Goal: Information Seeking & Learning: Learn about a topic

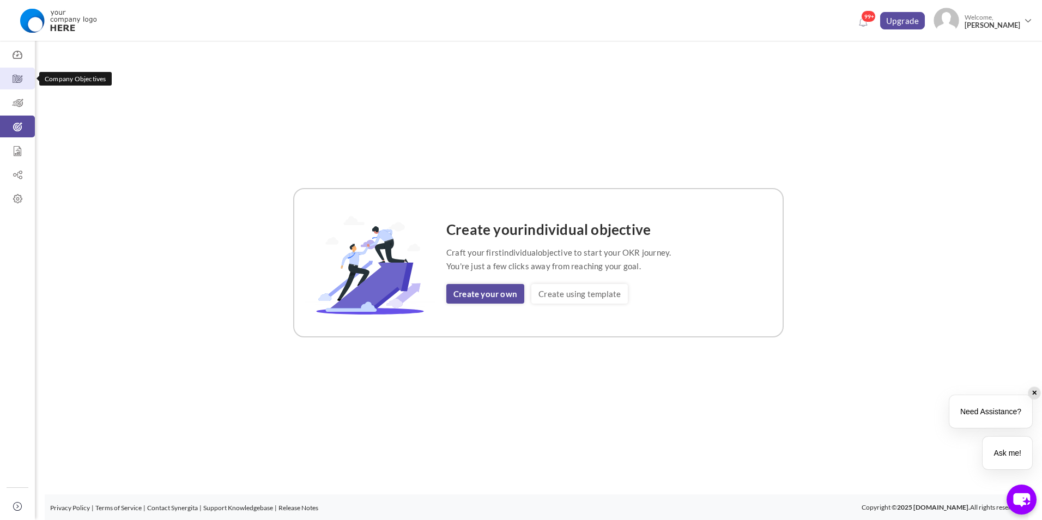
click at [17, 75] on icon at bounding box center [17, 79] width 35 height 11
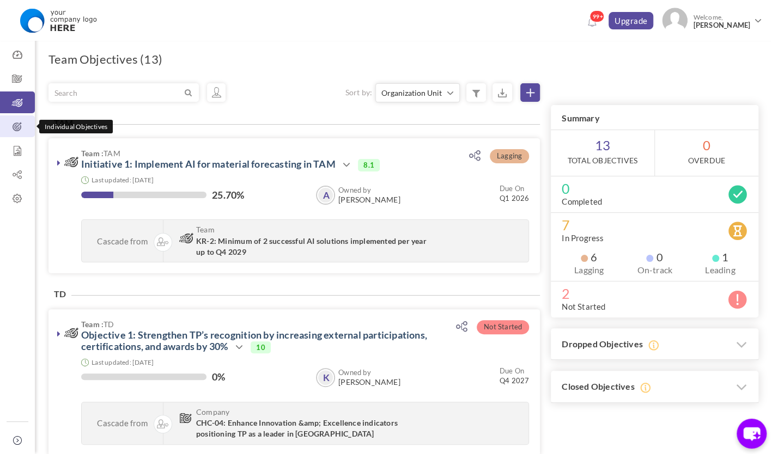
click at [21, 125] on icon at bounding box center [17, 126] width 35 height 11
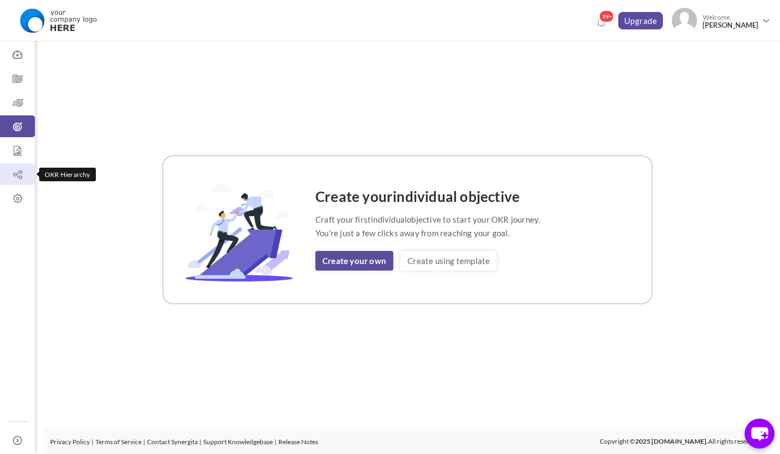
click at [20, 175] on icon at bounding box center [17, 174] width 35 height 11
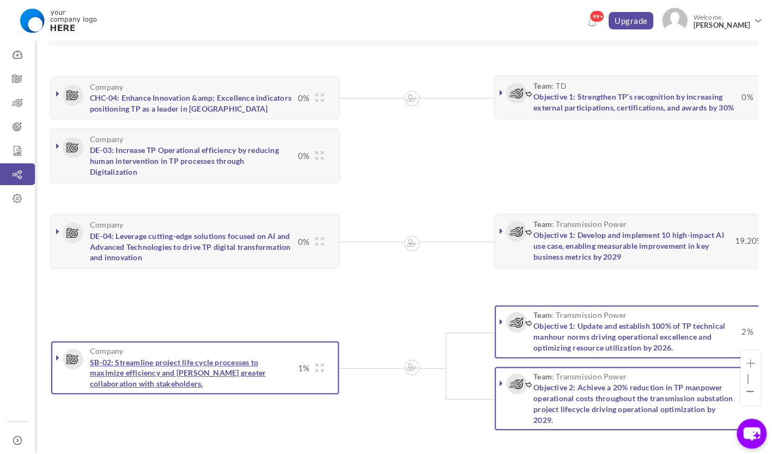
scroll to position [109, 0]
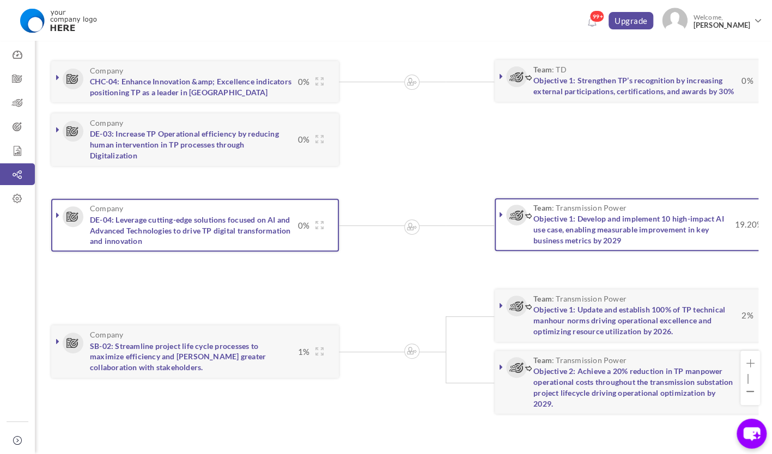
click at [54, 212] on link at bounding box center [57, 215] width 11 height 11
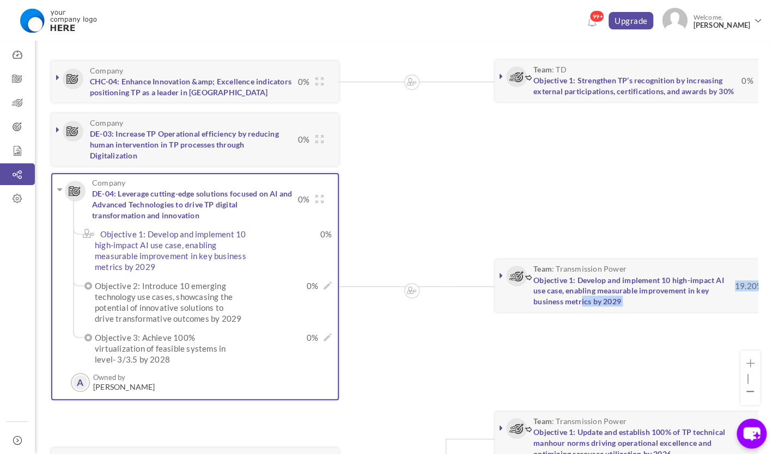
drag, startPoint x: 581, startPoint y: 320, endPoint x: 458, endPoint y: 333, distance: 123.8
drag, startPoint x: 458, startPoint y: 333, endPoint x: 549, endPoint y: 326, distance: 91.8
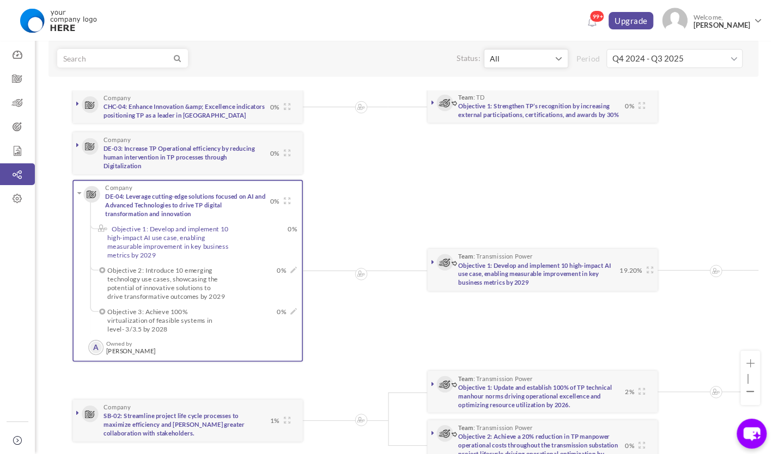
scroll to position [54, 0]
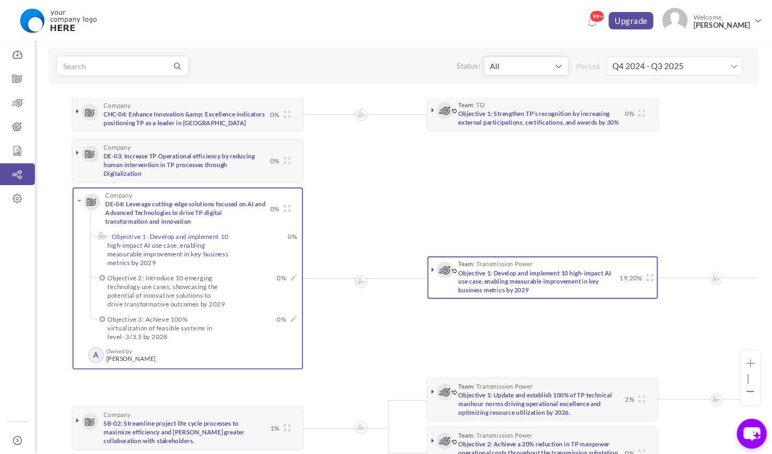
click at [431, 267] on icon at bounding box center [432, 269] width 3 height 7
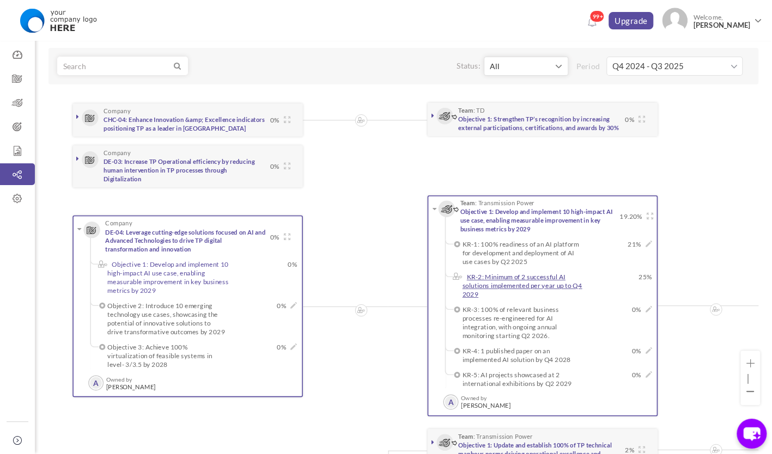
scroll to position [109, 0]
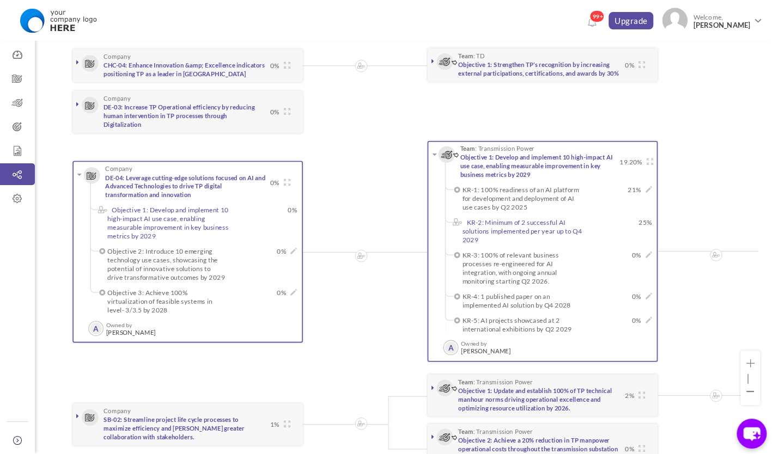
click at [529, 225] on label "KR-2: Minimum of 2 successful AI solutions implemented per year up to Q4 2029" at bounding box center [526, 231] width 127 height 26
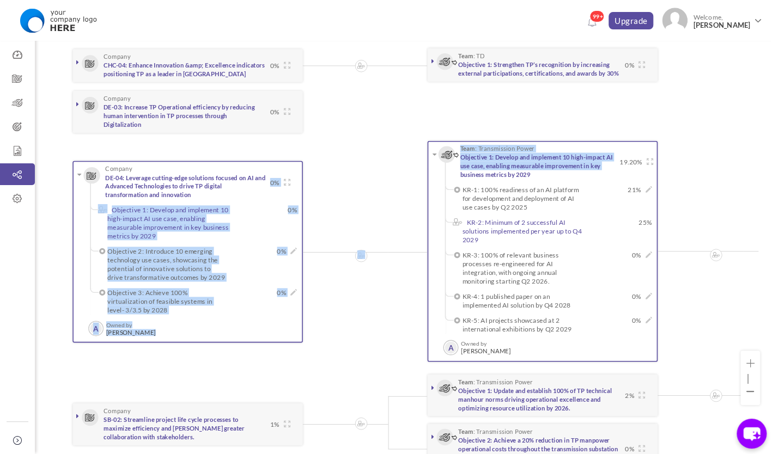
drag, startPoint x: 320, startPoint y: 352, endPoint x: 275, endPoint y: 355, distance: 44.8
click at [275, 355] on li "Company DE-04: Leverage cutting-edge solutions focused on AI and Advanced Techn…" at bounding box center [719, 253] width 1294 height 232
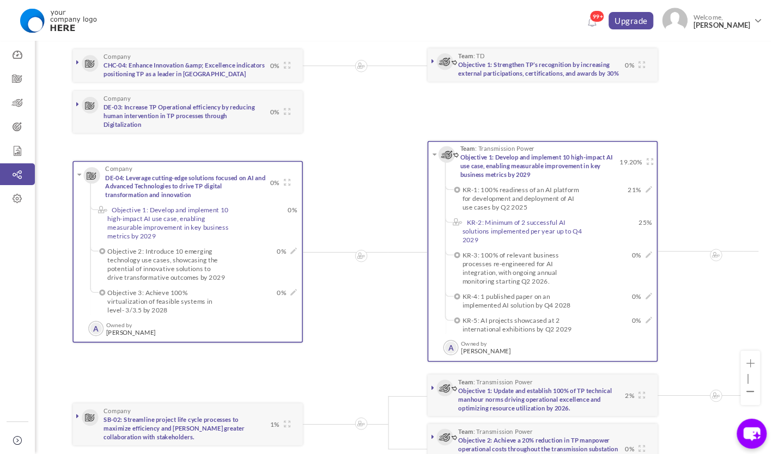
click at [494, 229] on link "KR-2: Minimum of 2 successful AI solutions implemented per year up to Q4 2029" at bounding box center [523, 230] width 120 height 25
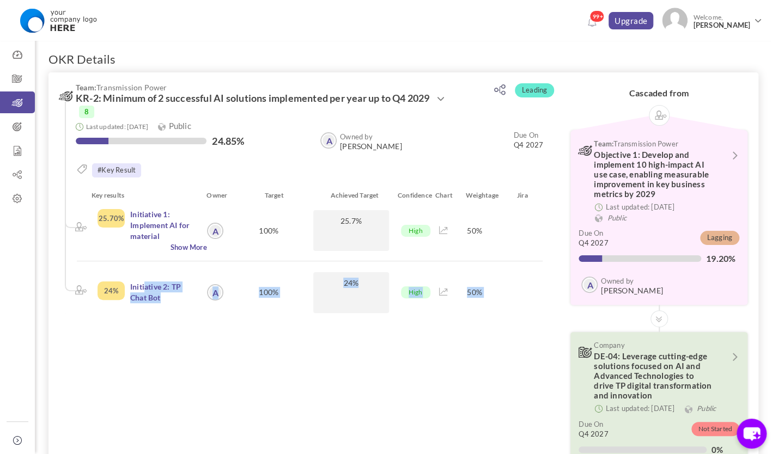
drag, startPoint x: 146, startPoint y: 290, endPoint x: 89, endPoint y: 317, distance: 63.4
click at [89, 318] on div "Key results Owner Target Achieved Target Confidence Chart Weightage Jira 25.70%…" at bounding box center [309, 257] width 489 height 134
click at [149, 294] on link "Initiative 2: TP Chat Bot" at bounding box center [155, 292] width 51 height 20
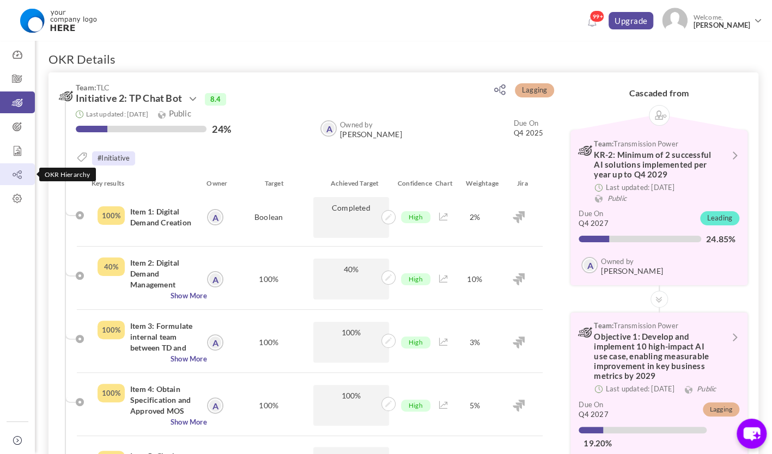
click at [20, 173] on icon at bounding box center [17, 174] width 35 height 11
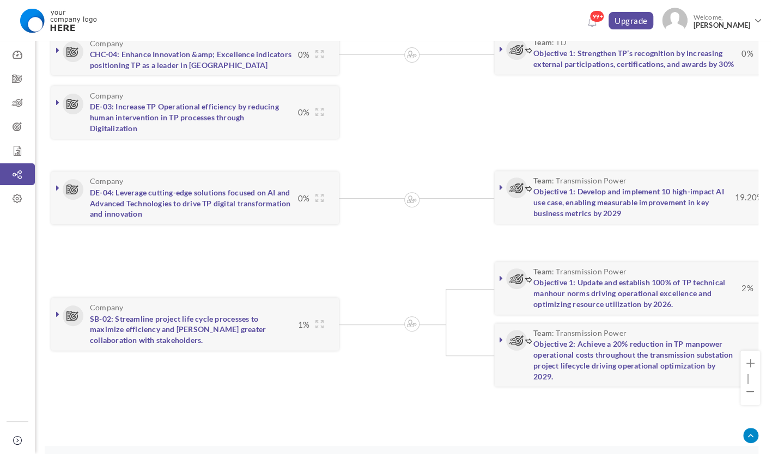
scroll to position [151, 0]
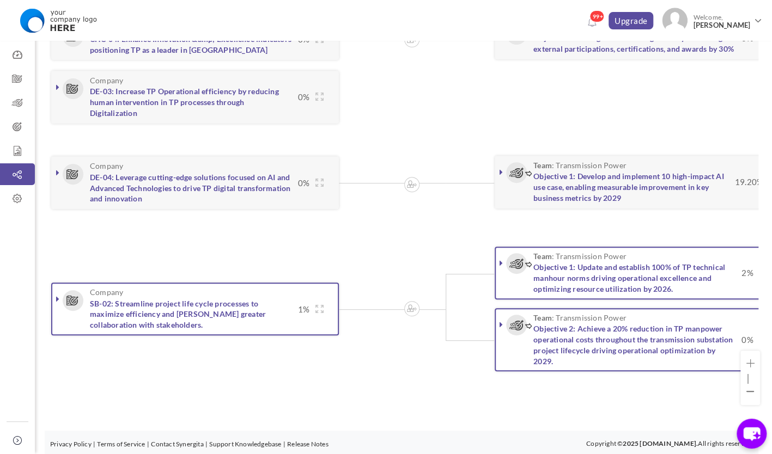
click at [56, 295] on icon at bounding box center [57, 299] width 3 height 9
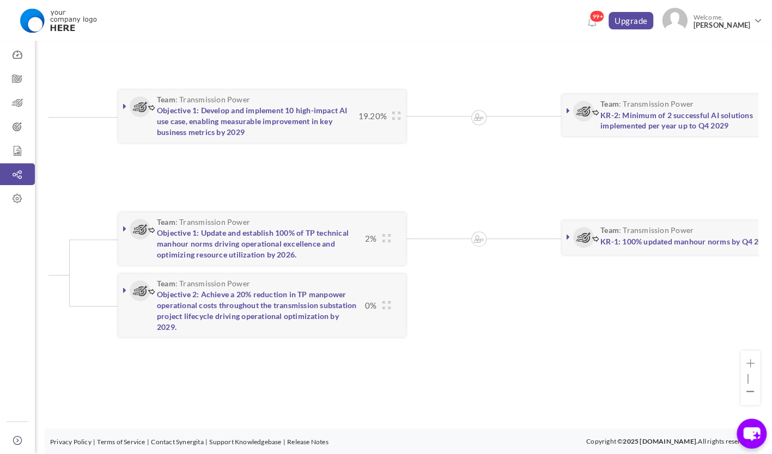
scroll to position [0, 382]
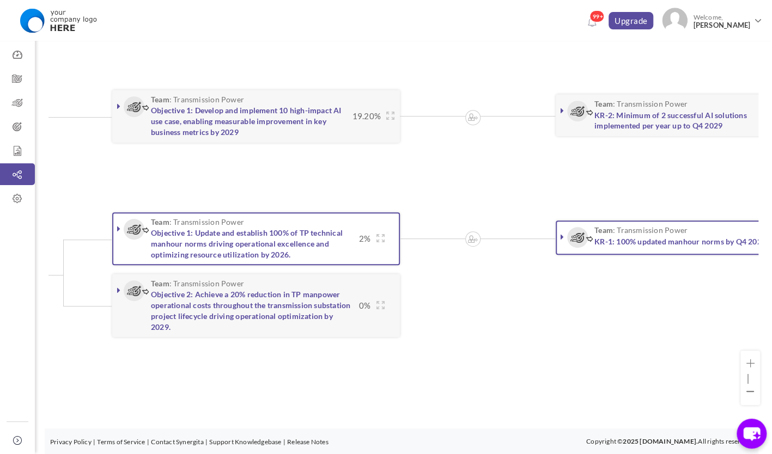
click at [117, 226] on icon at bounding box center [118, 228] width 3 height 9
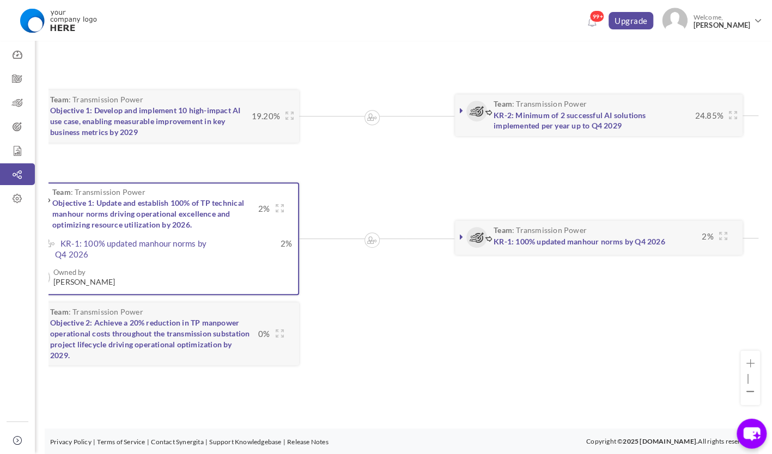
scroll to position [0, 485]
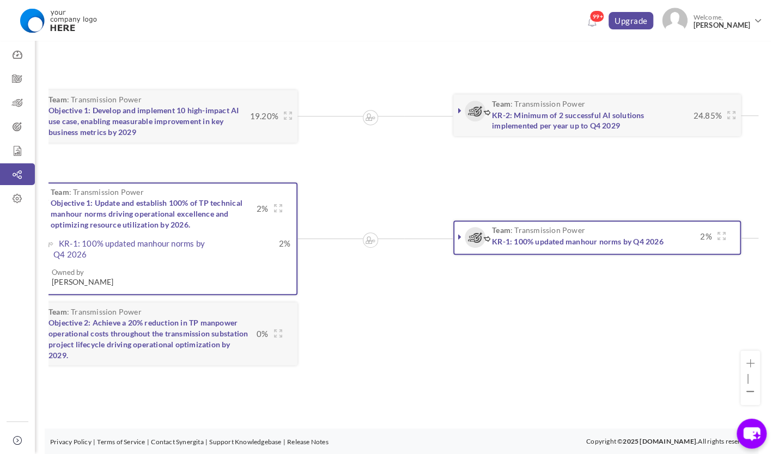
click at [455, 235] on link at bounding box center [459, 237] width 11 height 11
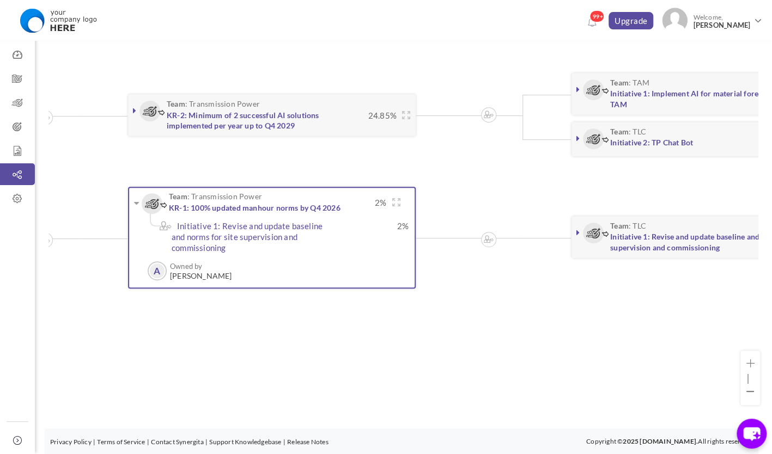
scroll to position [0, 812]
click at [573, 227] on link at bounding box center [576, 232] width 11 height 11
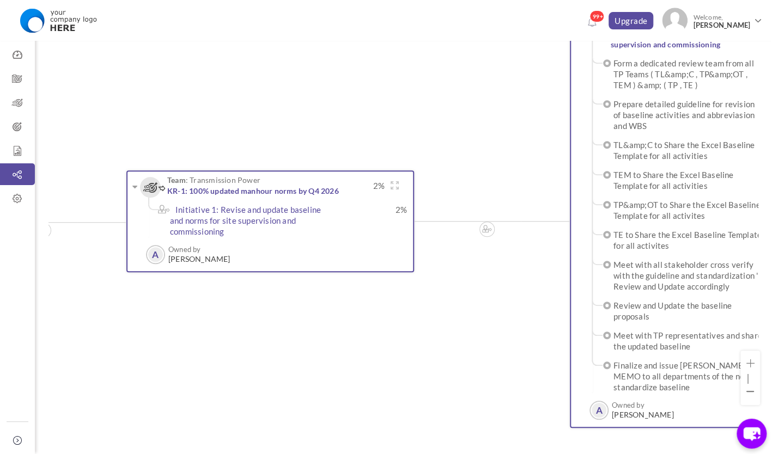
scroll to position [335, 0]
